Goal: Information Seeking & Learning: Learn about a topic

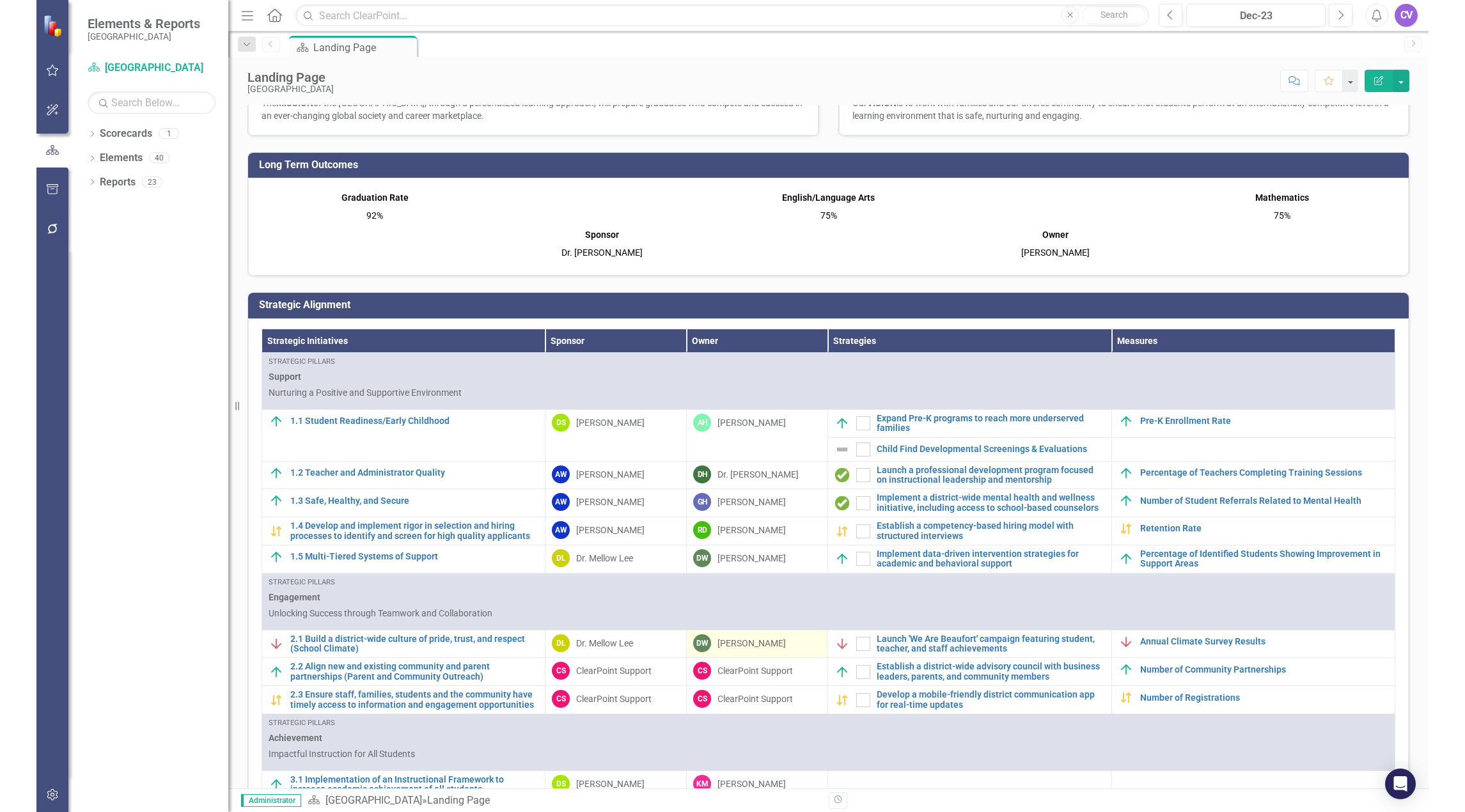
scroll to position [191, 0]
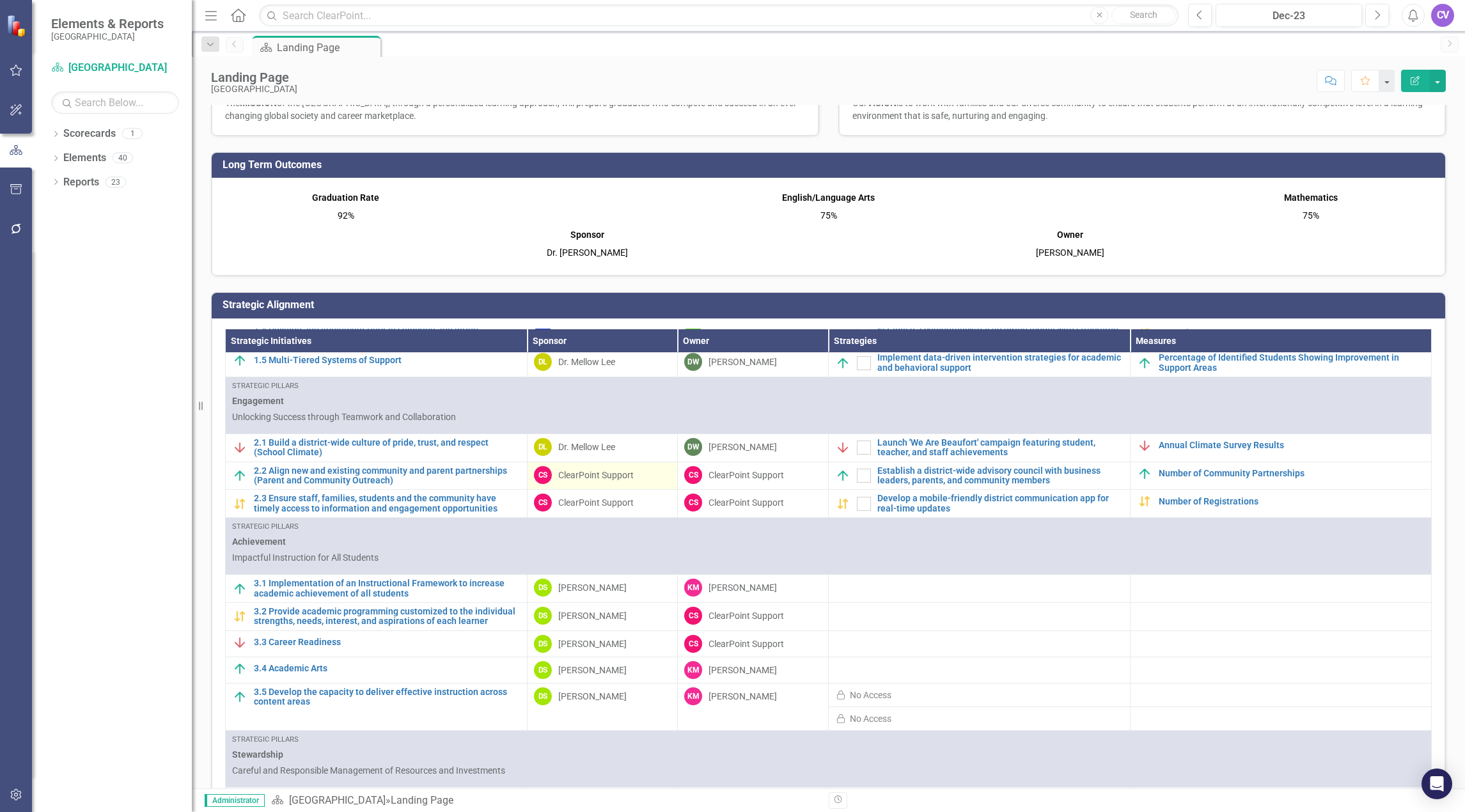
click at [578, 474] on div "ClearPoint Support" at bounding box center [596, 474] width 76 height 13
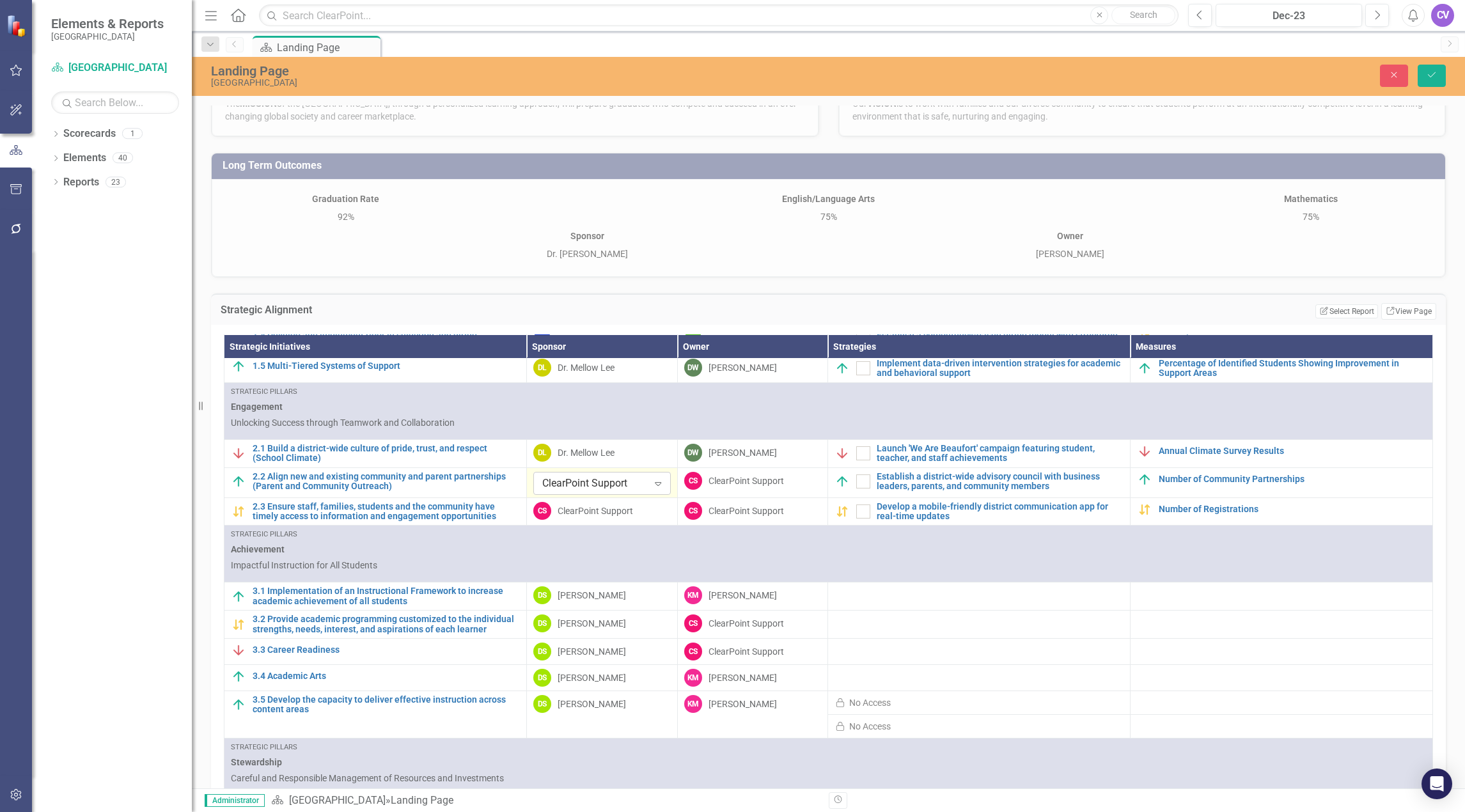
click at [655, 485] on icon at bounding box center [658, 483] width 7 height 4
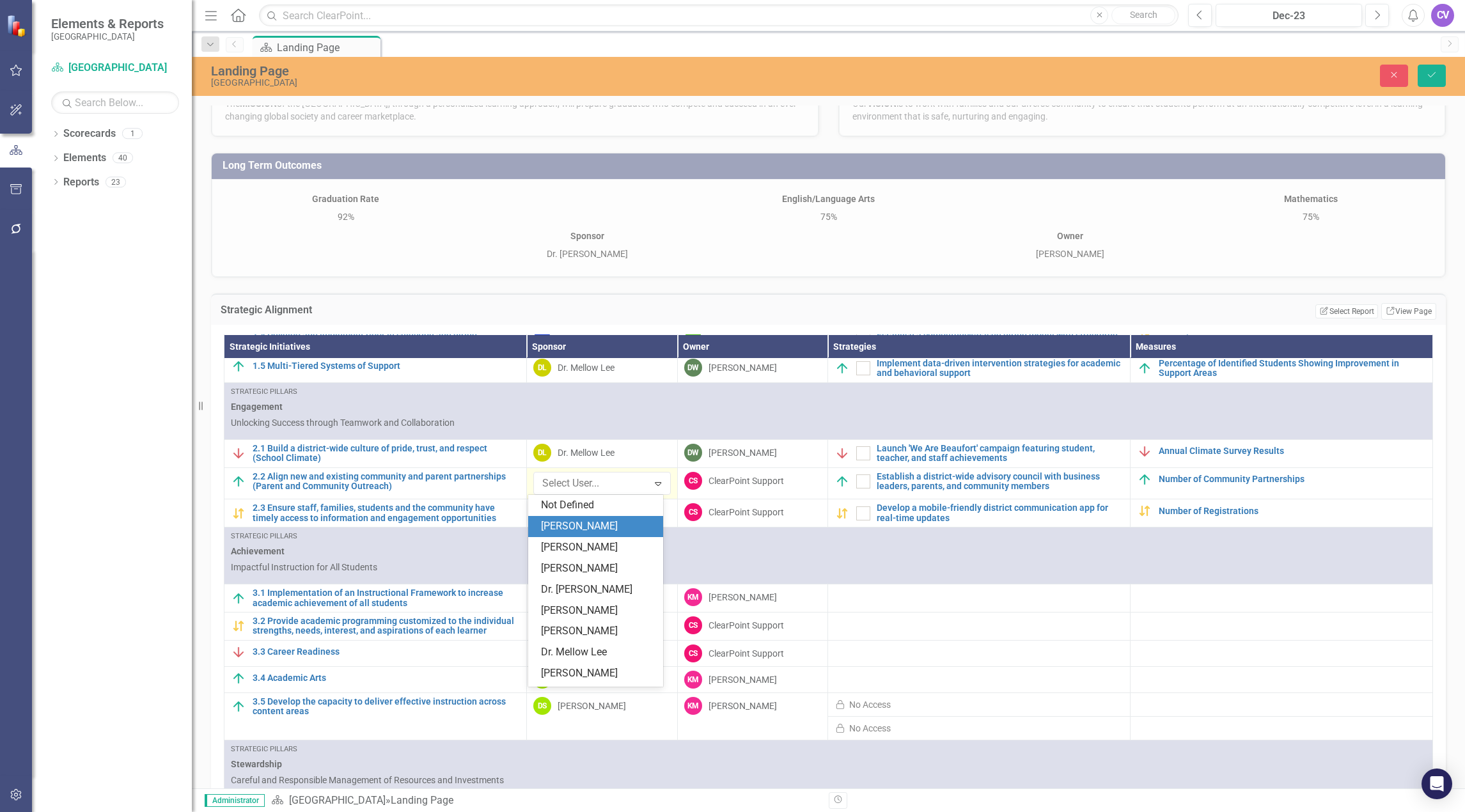
scroll to position [123, 0]
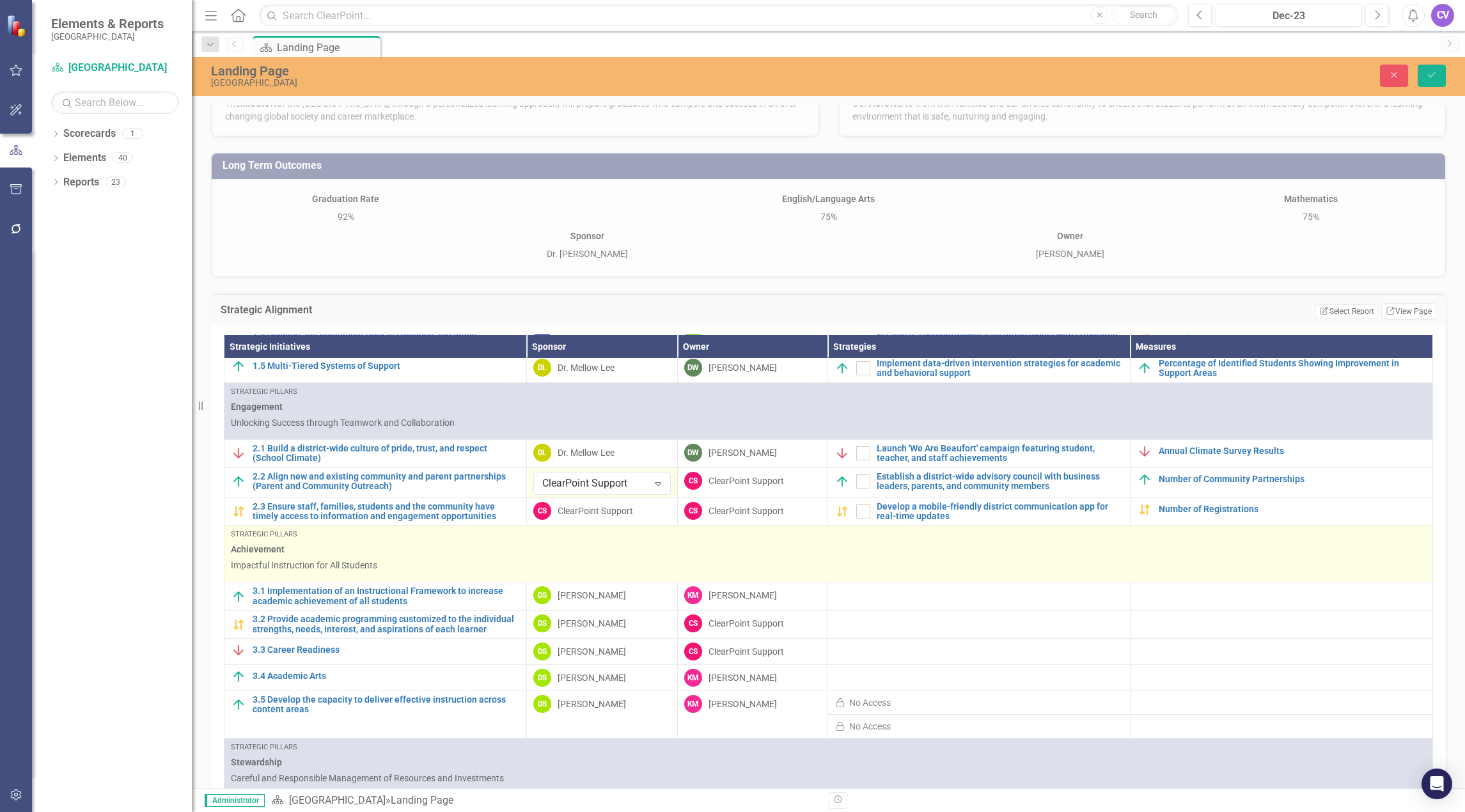
click at [1021, 563] on p "Impactful Instruction for All Students" at bounding box center [828, 565] width 1195 height 13
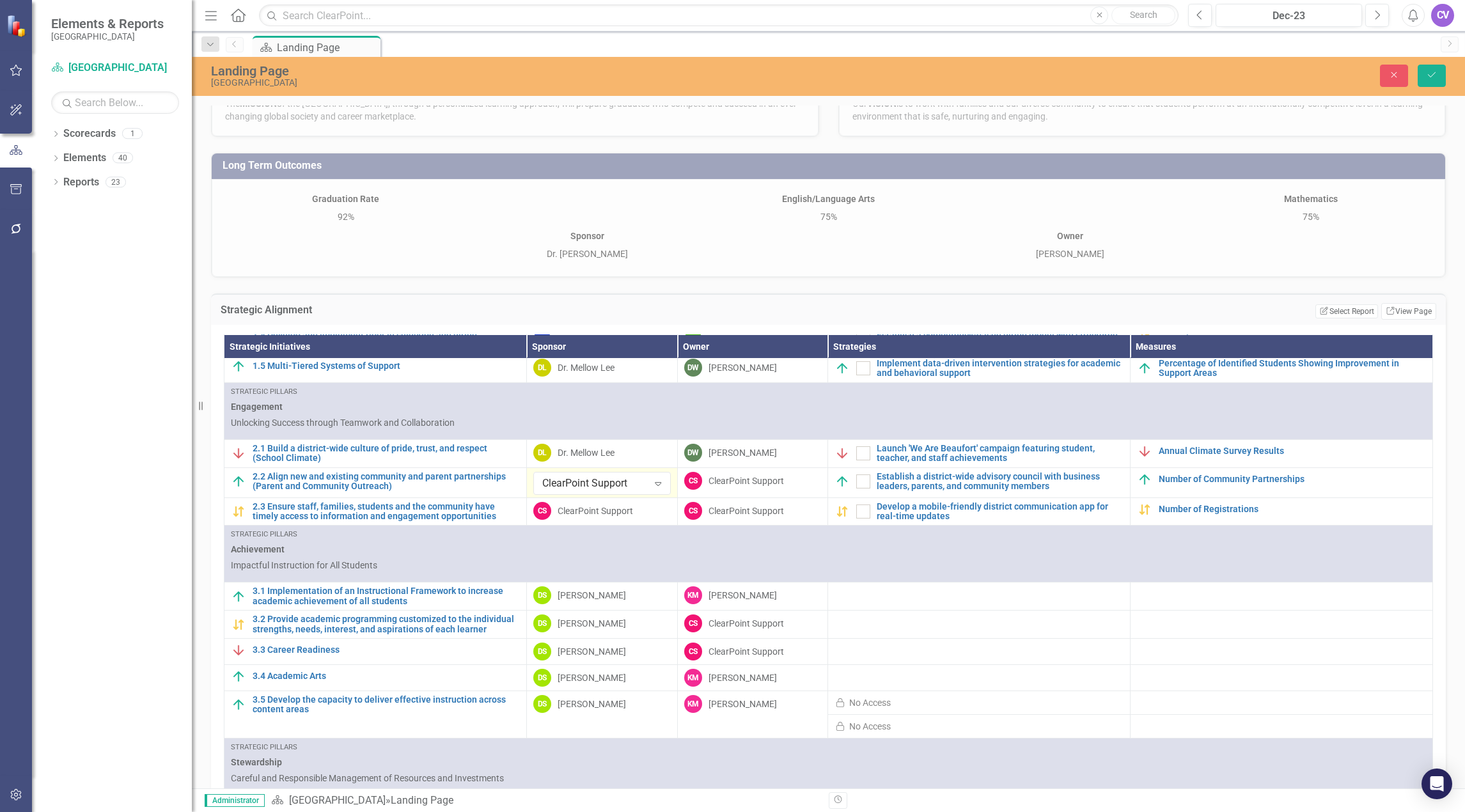
click at [65, 518] on div "Dropdown Scorecards 1 [GEOGRAPHIC_DATA] District Dropdown Elements 40 Dropdown …" at bounding box center [111, 467] width 160 height 688
click at [1383, 82] on button "Close" at bounding box center [1394, 76] width 28 height 22
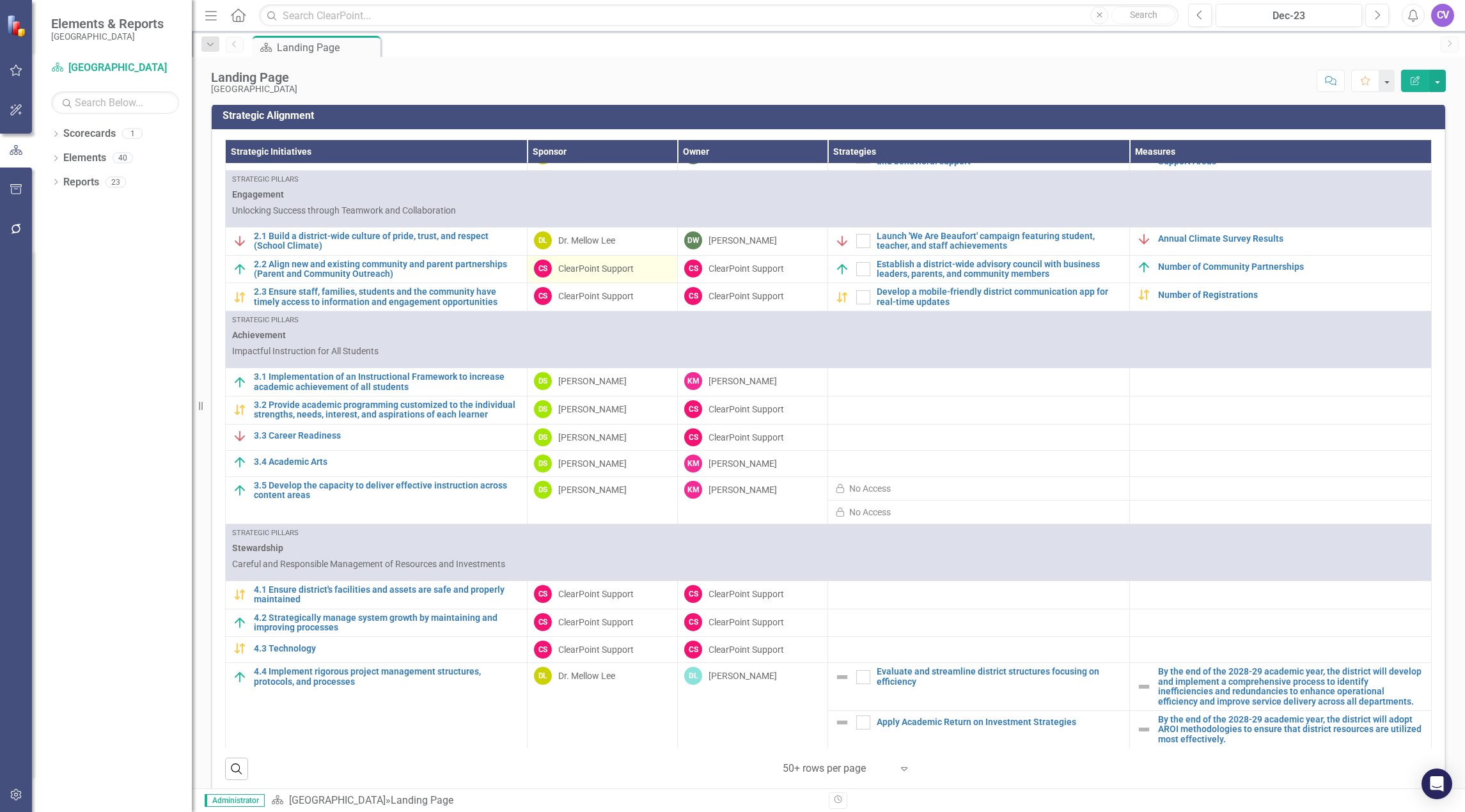
scroll to position [701, 0]
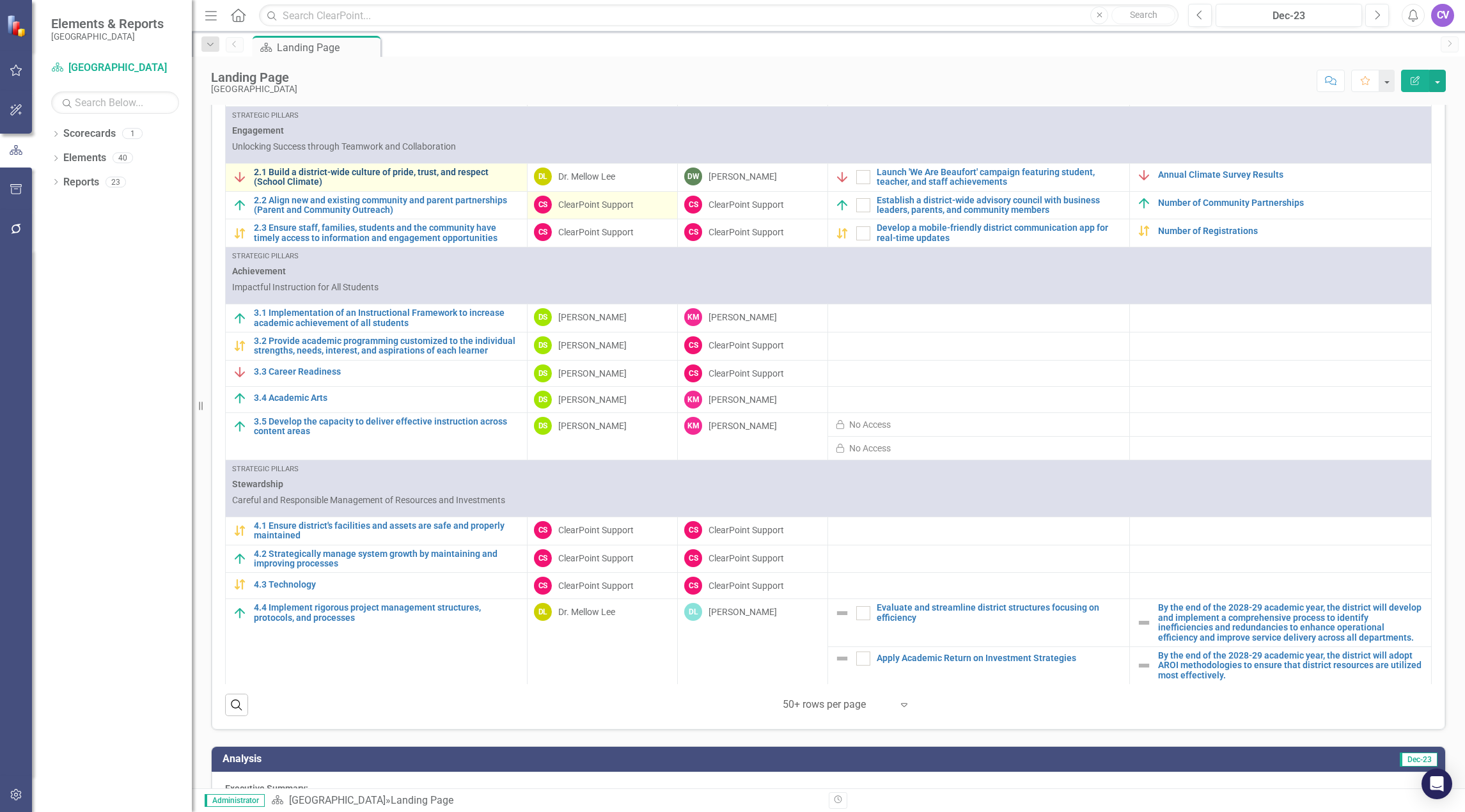
click at [335, 168] on link "2.1 Build a district-wide culture of pride, trust, and respect (School Climate)" at bounding box center [387, 177] width 267 height 20
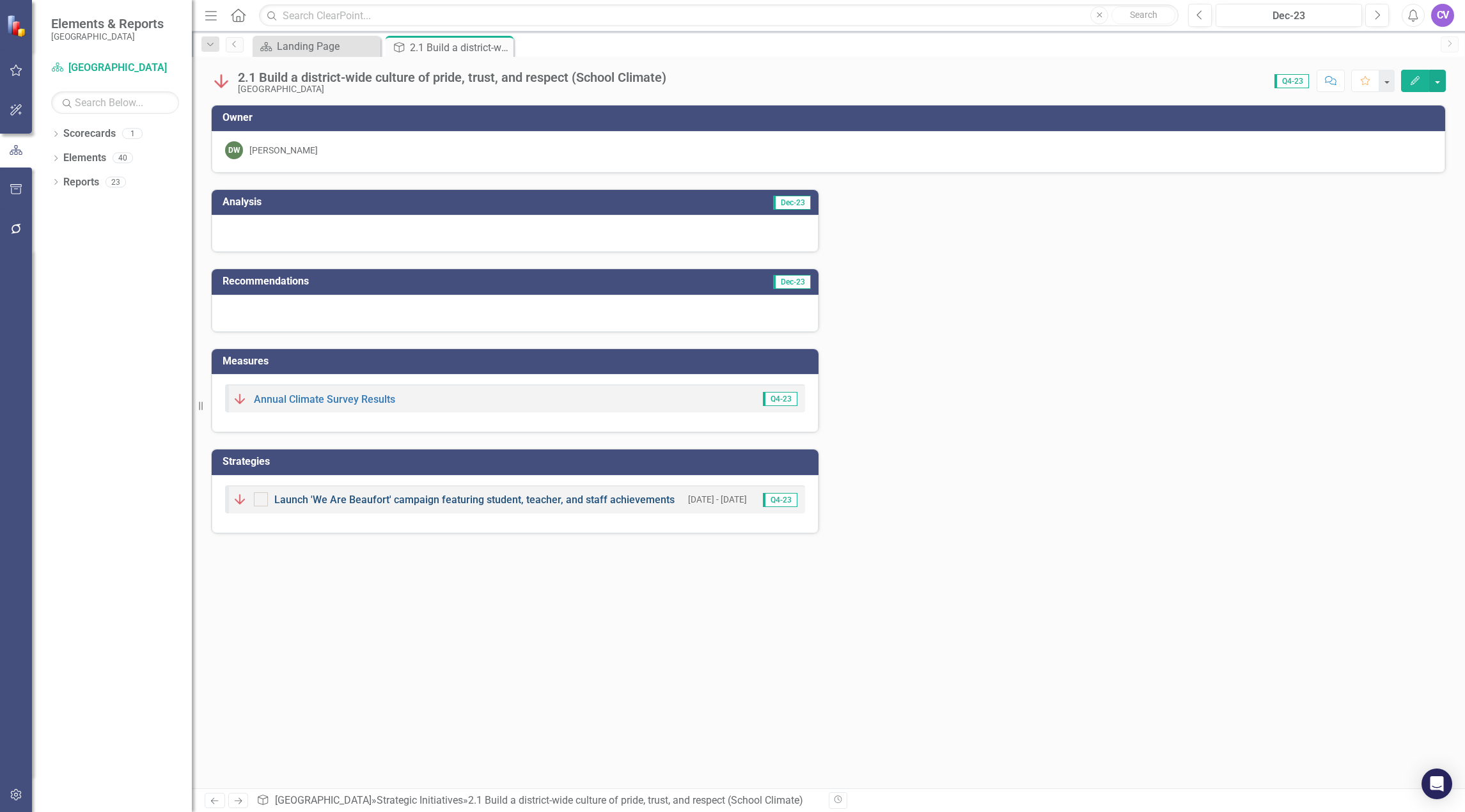
click at [366, 500] on link "Launch 'We Are Beaufort' campaign featuring student, teacher, and staff achieve…" at bounding box center [474, 500] width 400 height 12
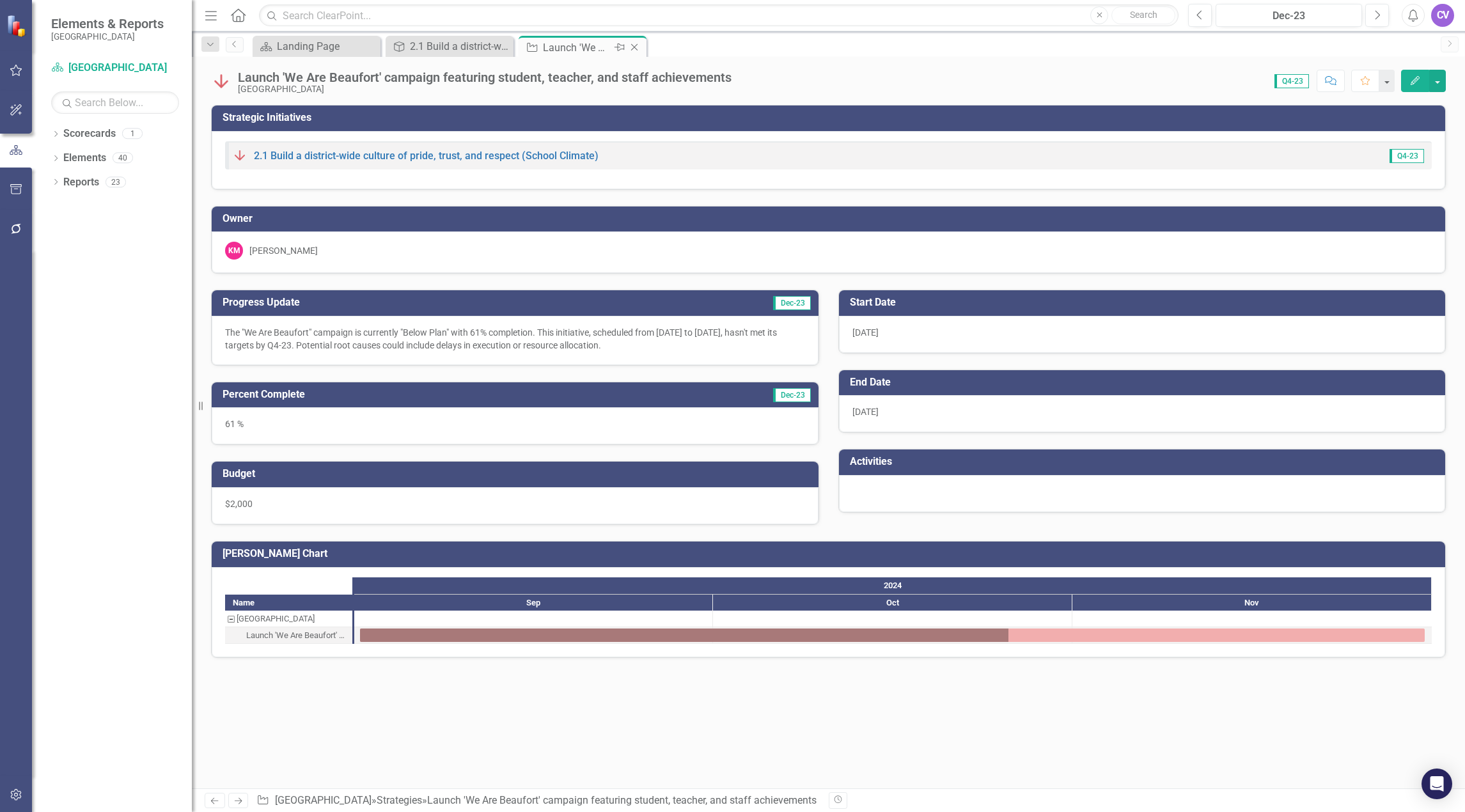
click at [636, 46] on icon "Close" at bounding box center [634, 48] width 13 height 10
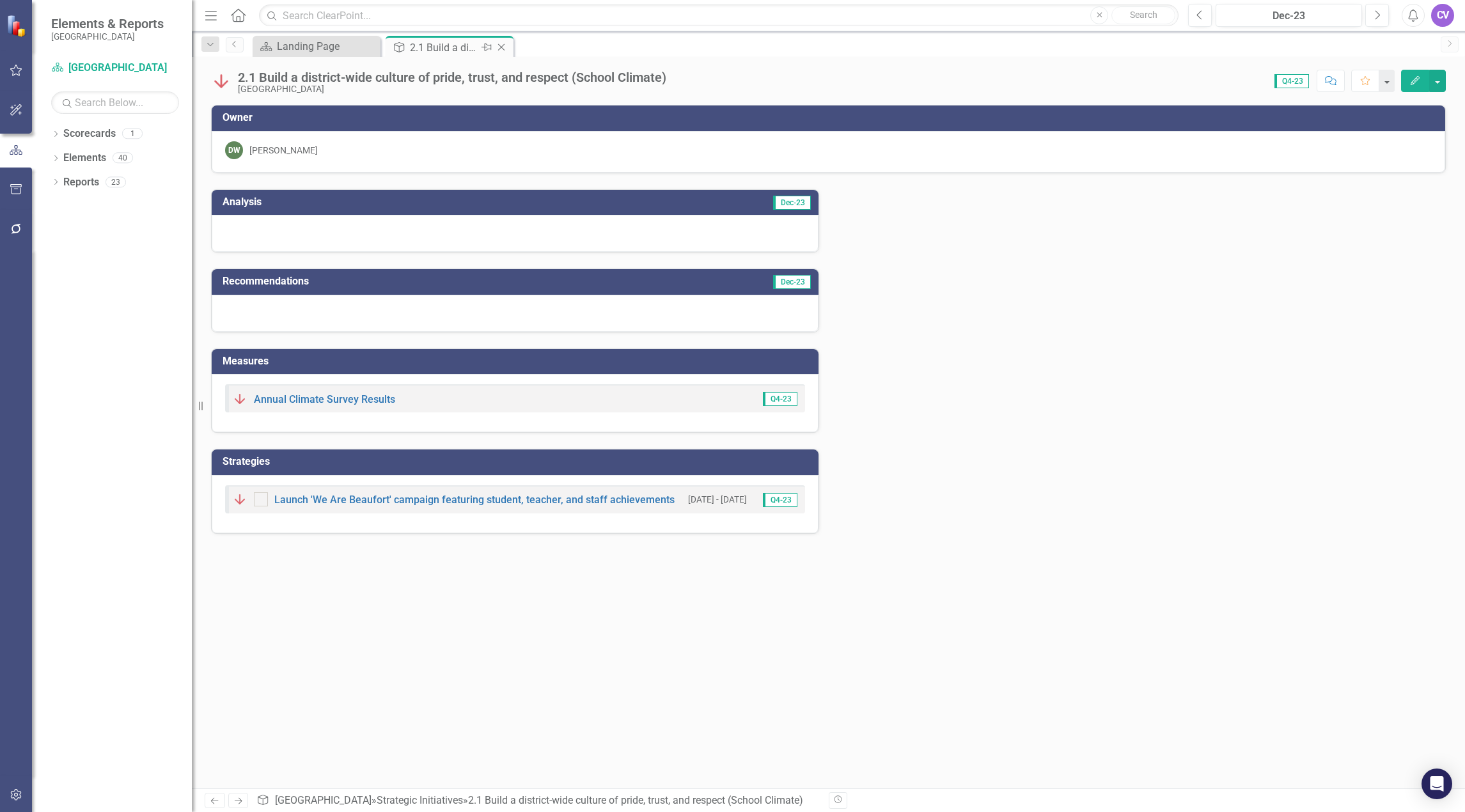
click at [449, 48] on div "2.1 Build a district-wide culture of pride, trust, and respect (School Climate)" at bounding box center [444, 48] width 68 height 16
click at [319, 399] on link "Annual Climate Survey Results" at bounding box center [324, 399] width 141 height 12
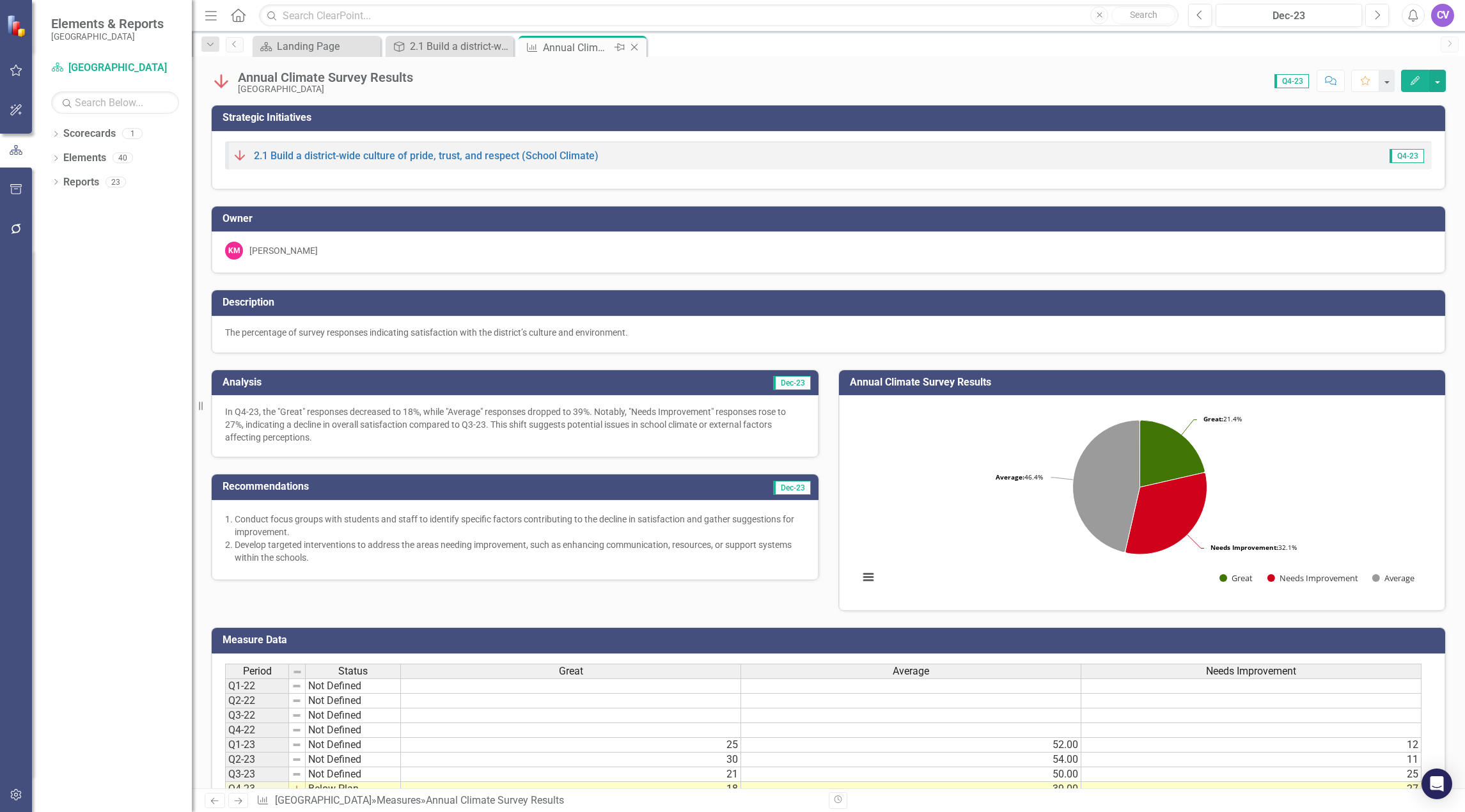
click at [636, 46] on icon "Close" at bounding box center [634, 48] width 13 height 10
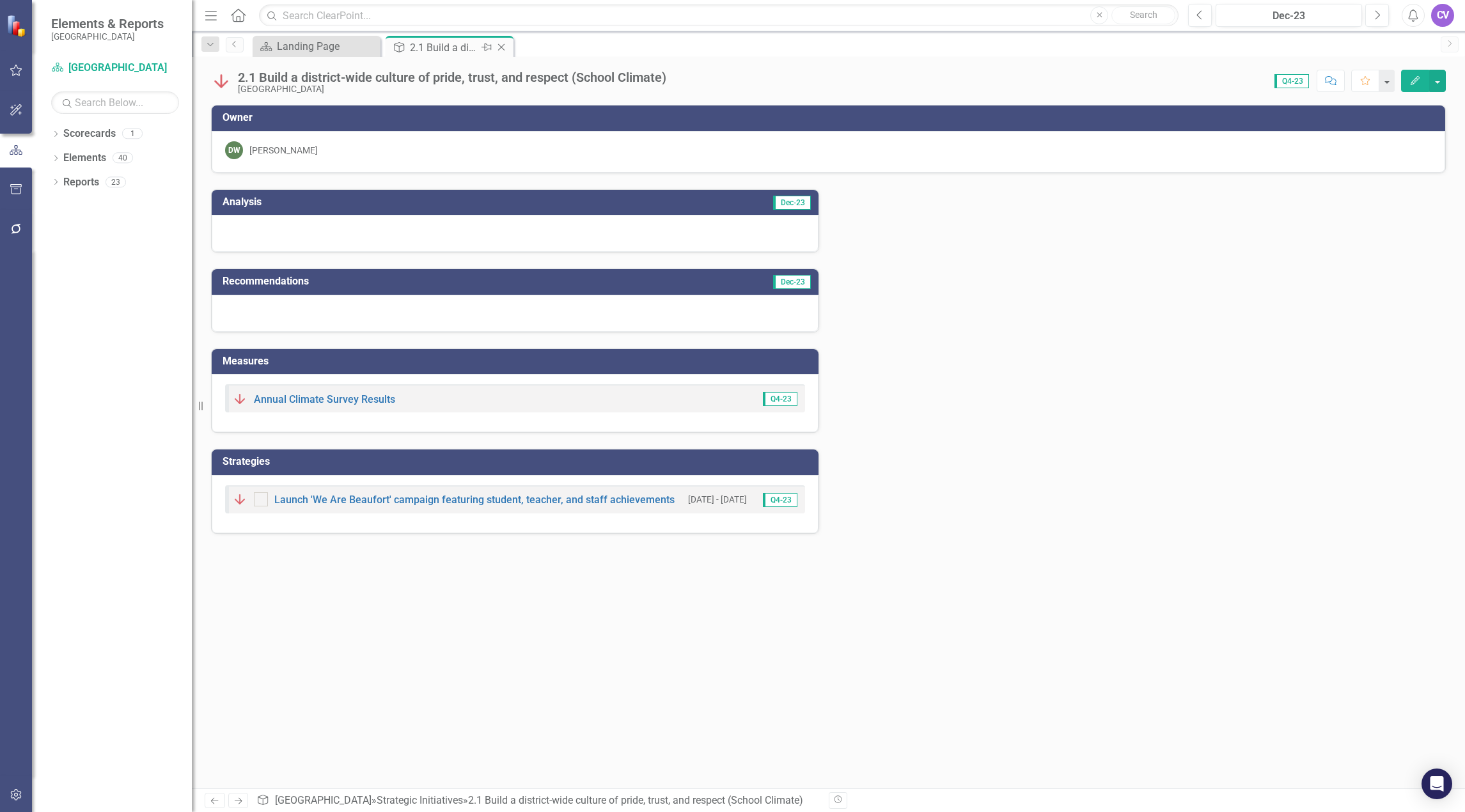
click at [435, 53] on div "2.1 Build a district-wide culture of pride, trust, and respect (School Climate)" at bounding box center [444, 48] width 68 height 16
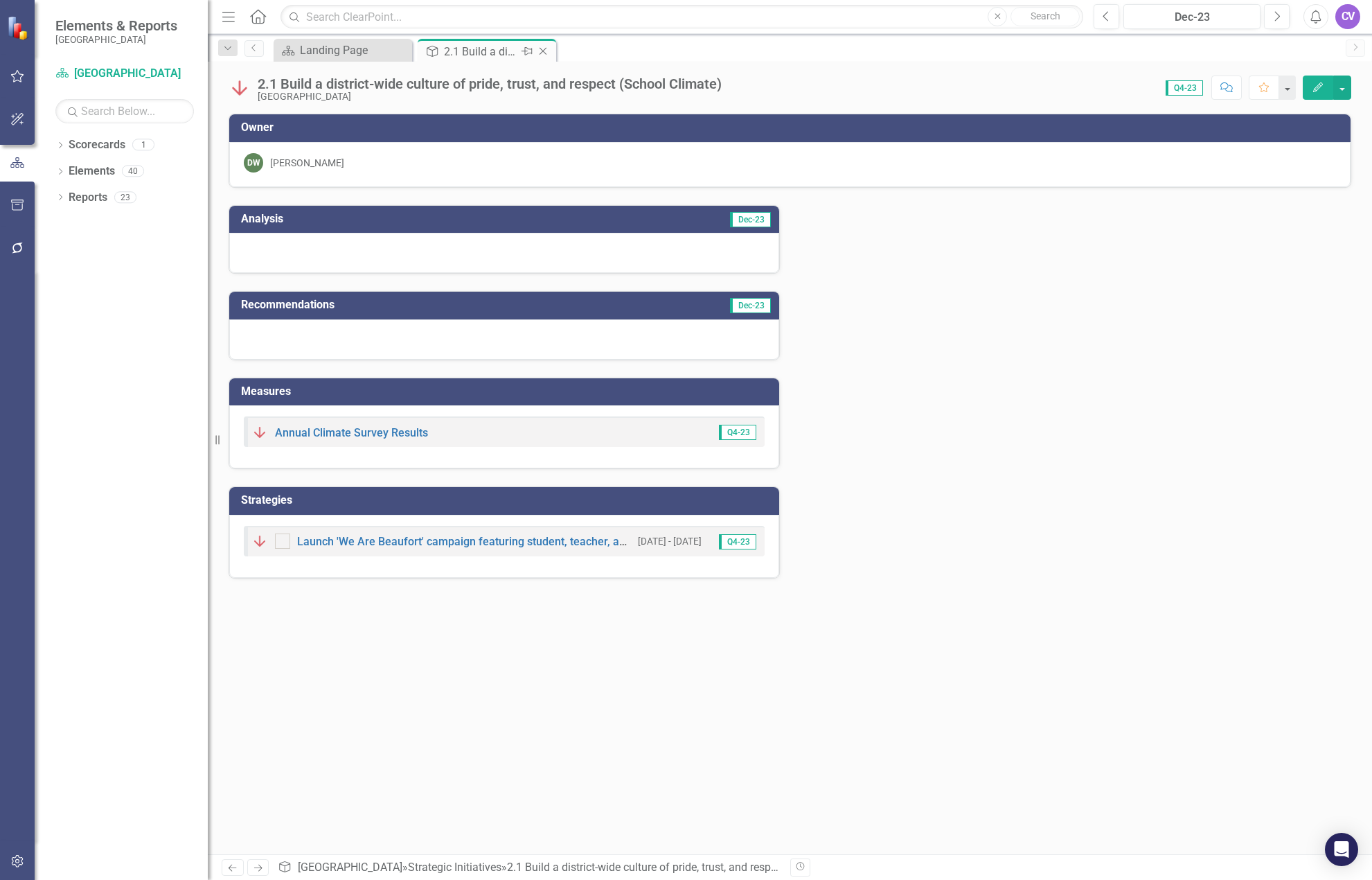
click at [544, 51] on icon at bounding box center [543, 51] width 7 height 7
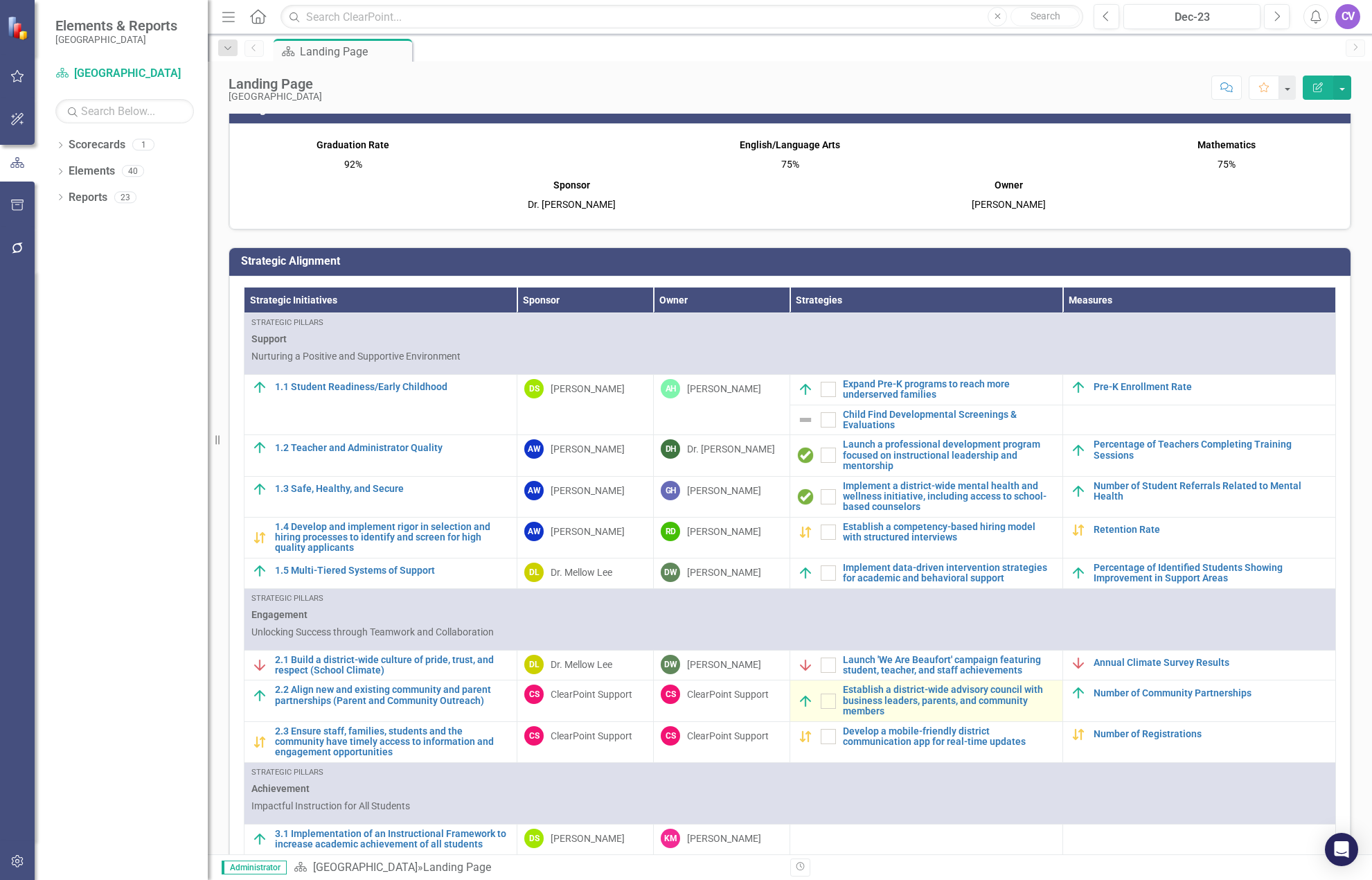
scroll to position [69, 0]
